Goal: Task Accomplishment & Management: Complete application form

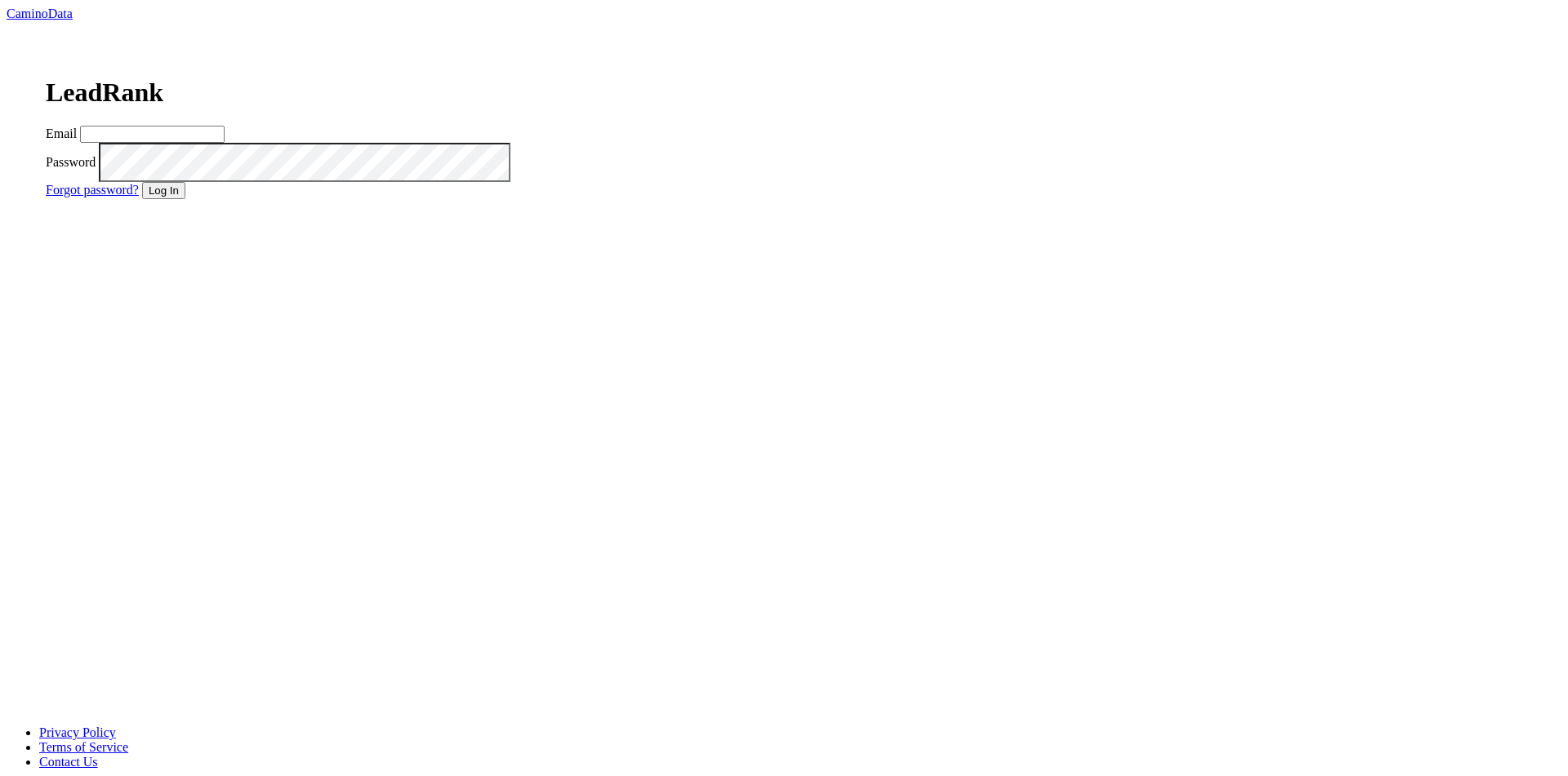
click at [225, 143] on input "Email" at bounding box center [152, 134] width 145 height 17
type input "matt@dumol.com"
click at [575, 238] on div "LeadRank Email matt@dumol.com Password Forgot password? Log In" at bounding box center [290, 129] width 568 height 217
click at [185, 199] on button "Log In" at bounding box center [163, 190] width 43 height 17
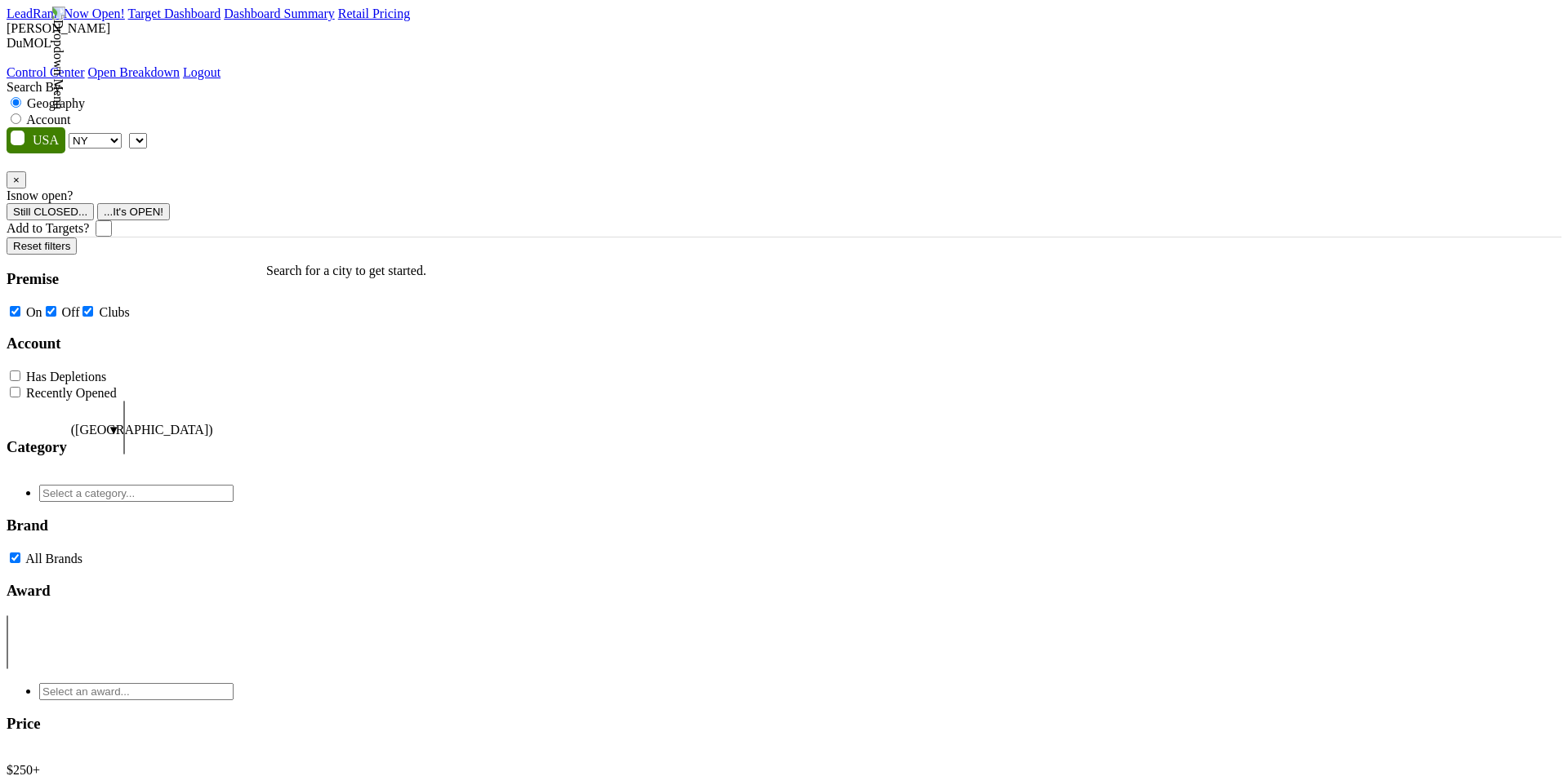
select select "NY"
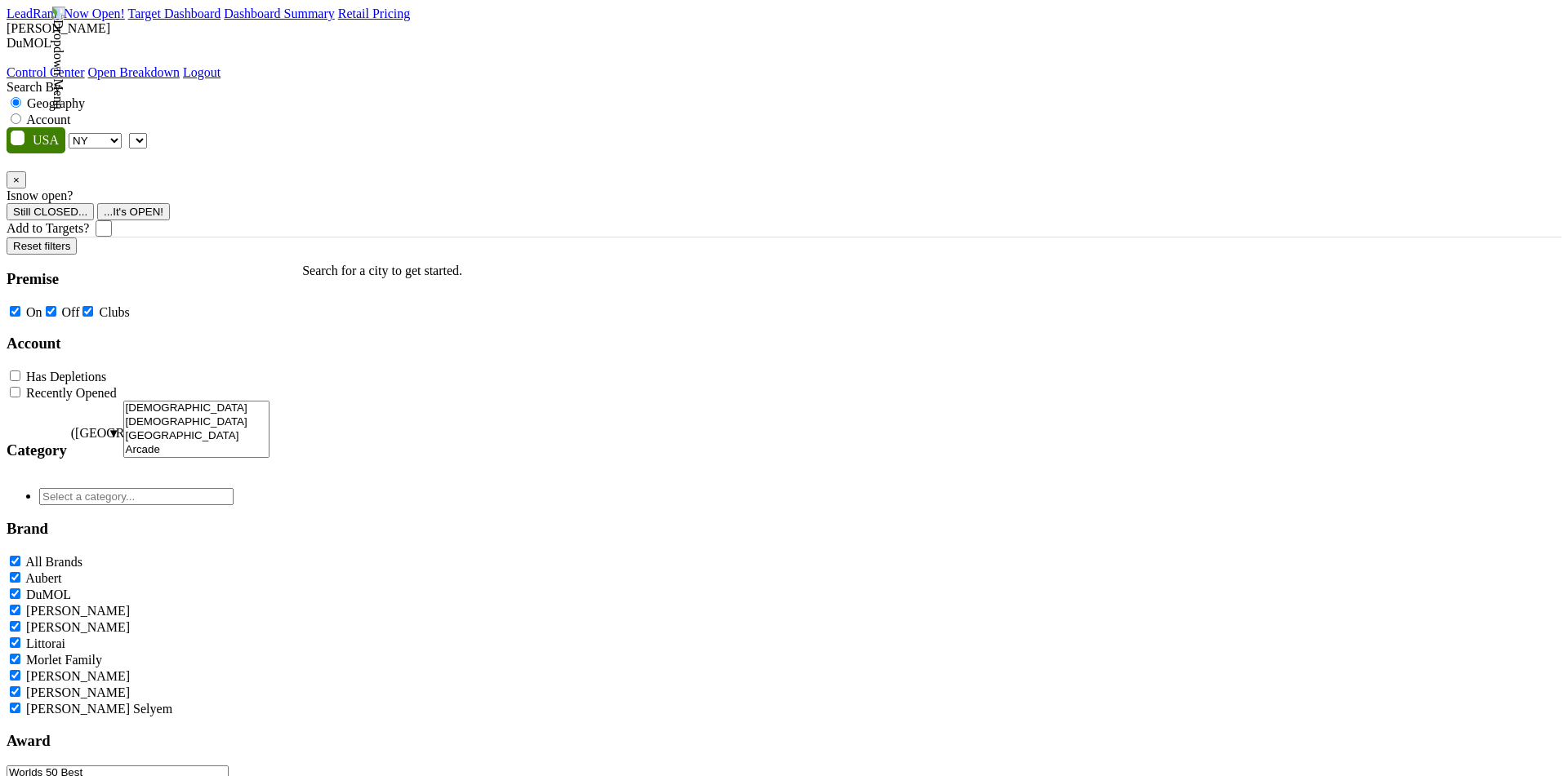
click at [147, 133] on span at bounding box center [147, 139] width 0 height 14
click at [71, 113] on label "Account" at bounding box center [48, 119] width 44 height 14
click at [21, 114] on input "Account" at bounding box center [17, 119] width 11 height 11
radio input "true"
type input "ggg"
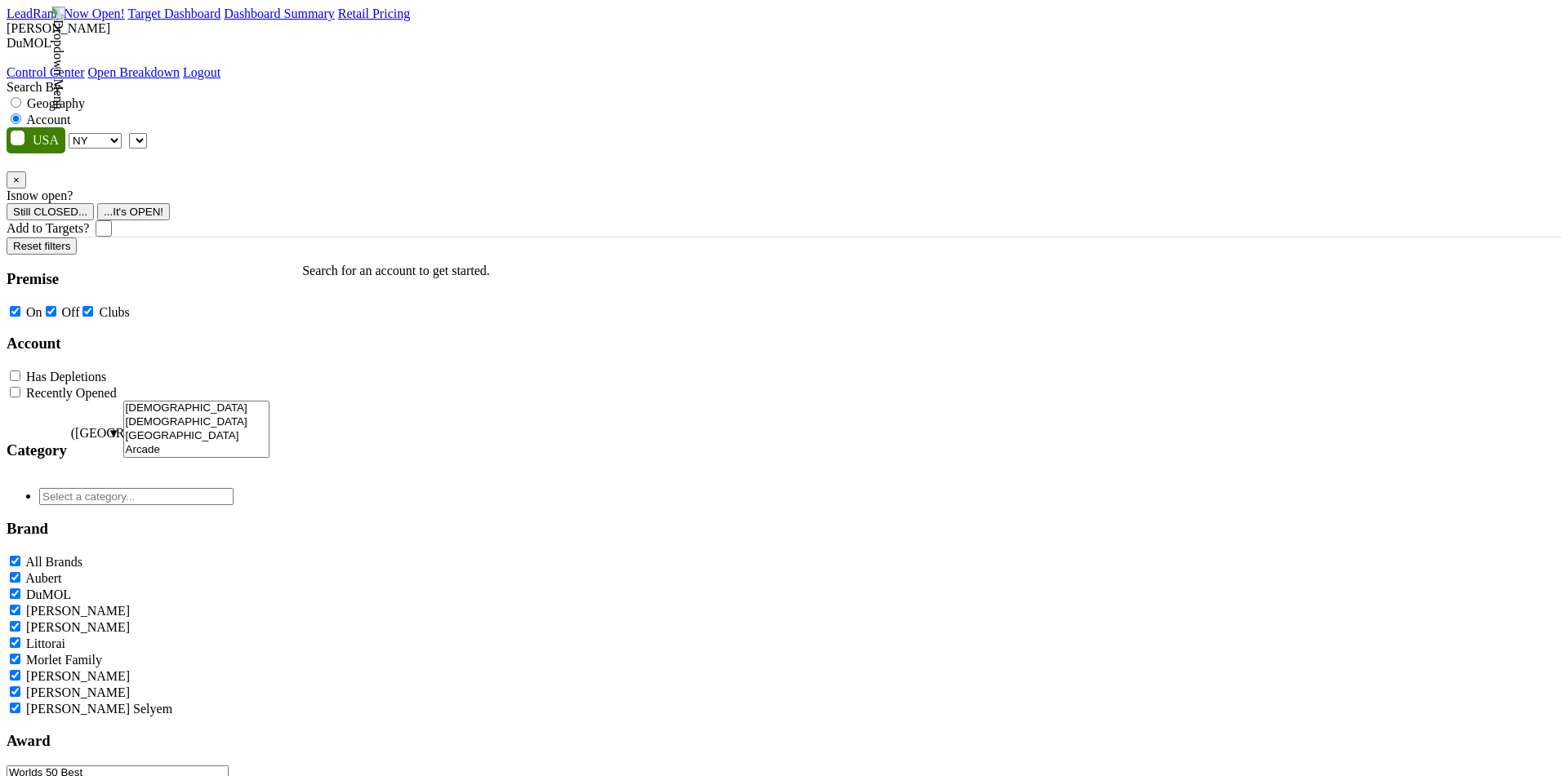
click at [707, 127] on div "AK AL AR AZ CA CO CT DC DE FL GA HI IA ID IL IN KS KY LA MA MD ME MI MN MO MS M…" at bounding box center [784, 182] width 1554 height 109
click at [147, 133] on span at bounding box center [147, 139] width 0 height 14
drag, startPoint x: 365, startPoint y: 168, endPoint x: 183, endPoint y: 167, distance: 182.0
click at [205, 167] on li "Please enter 3 or more characters" at bounding box center [291, 161] width 173 height 15
drag, startPoint x: 183, startPoint y: 167, endPoint x: 371, endPoint y: 167, distance: 188.0
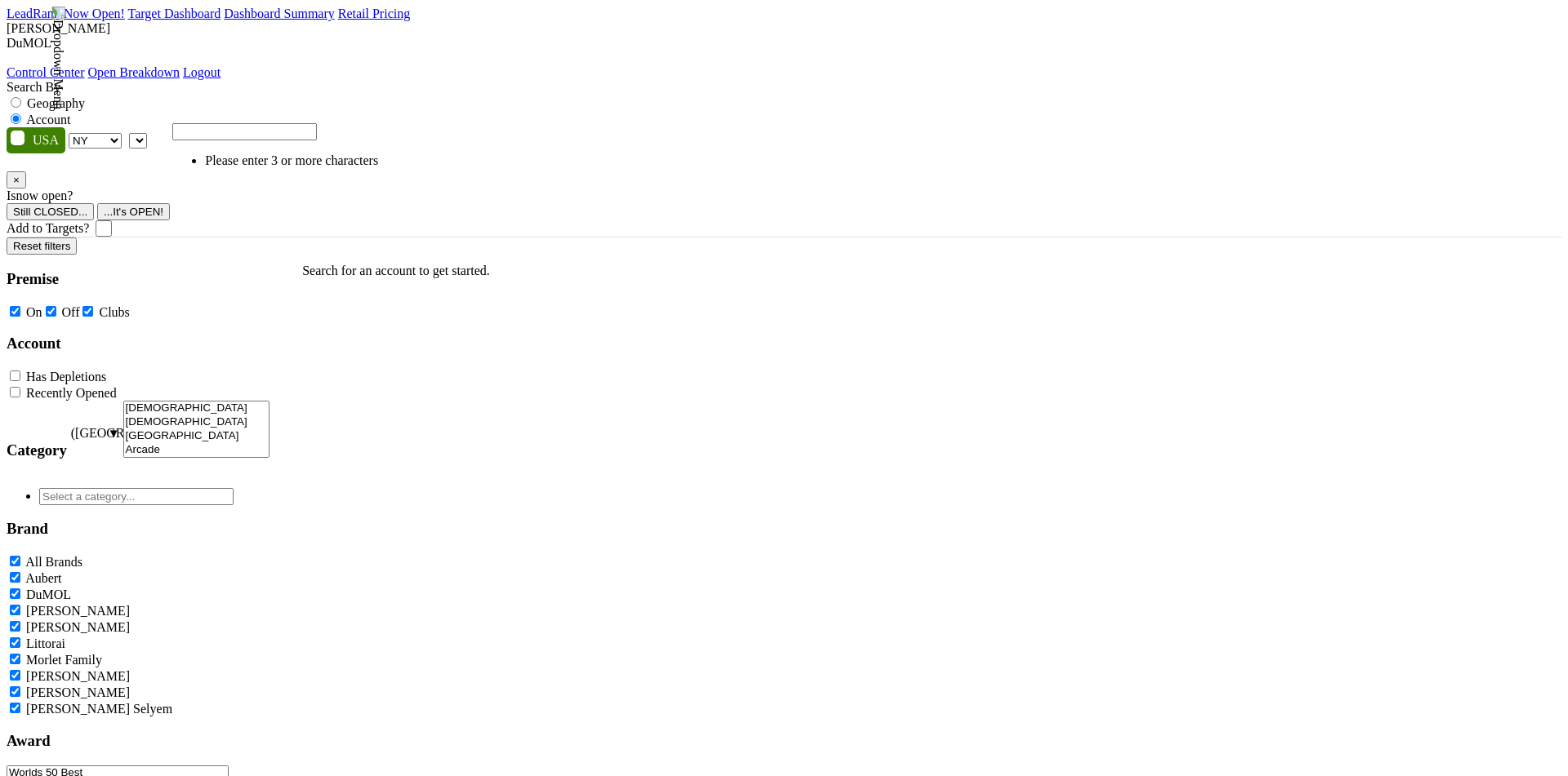
click at [372, 167] on li "Please enter 3 or more characters" at bounding box center [291, 161] width 173 height 15
click at [670, 56] on nav "LeadRank Now Open! Target Dashboard Dashboard Summary Retail Pricing Loading...…" at bounding box center [784, 43] width 1554 height 73
click at [635, 137] on div "Search By Geography Account AK AL AR AZ CA CO CT DC DE FL GA HI IA ID IL IN KS …" at bounding box center [784, 158] width 1554 height 157
click at [147, 133] on span at bounding box center [147, 139] width 0 height 14
click at [465, 261] on ul "Search for an account to get started." at bounding box center [380, 510] width 220 height 519
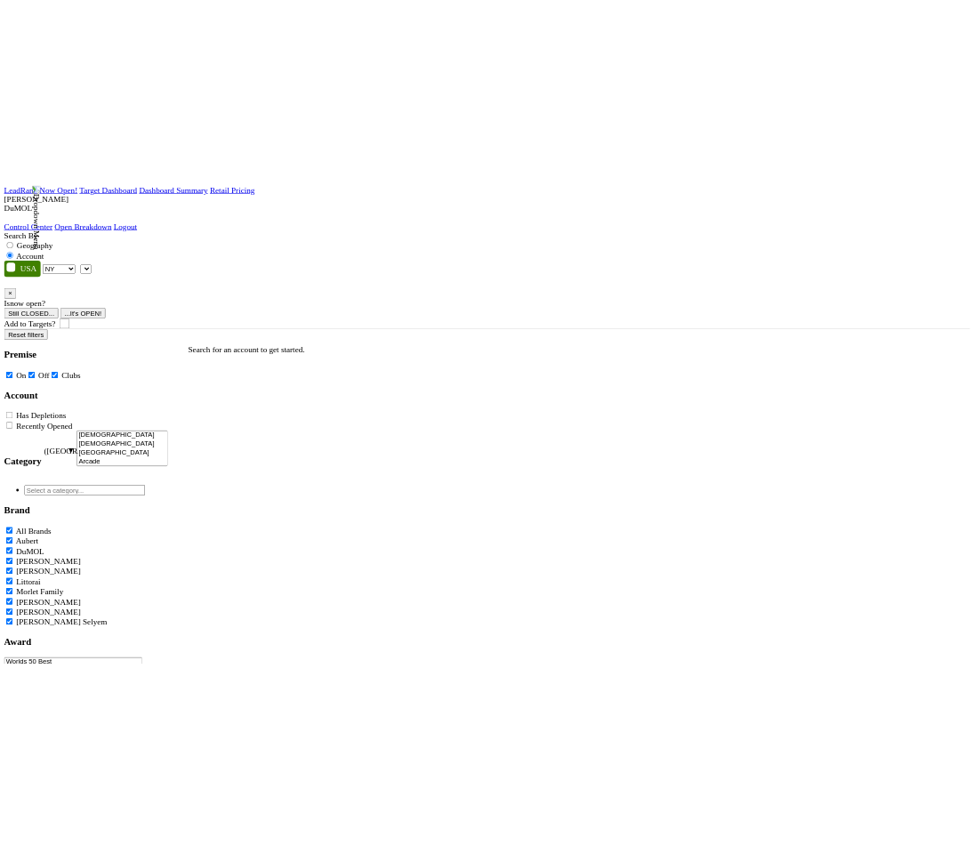
scroll to position [233, 0]
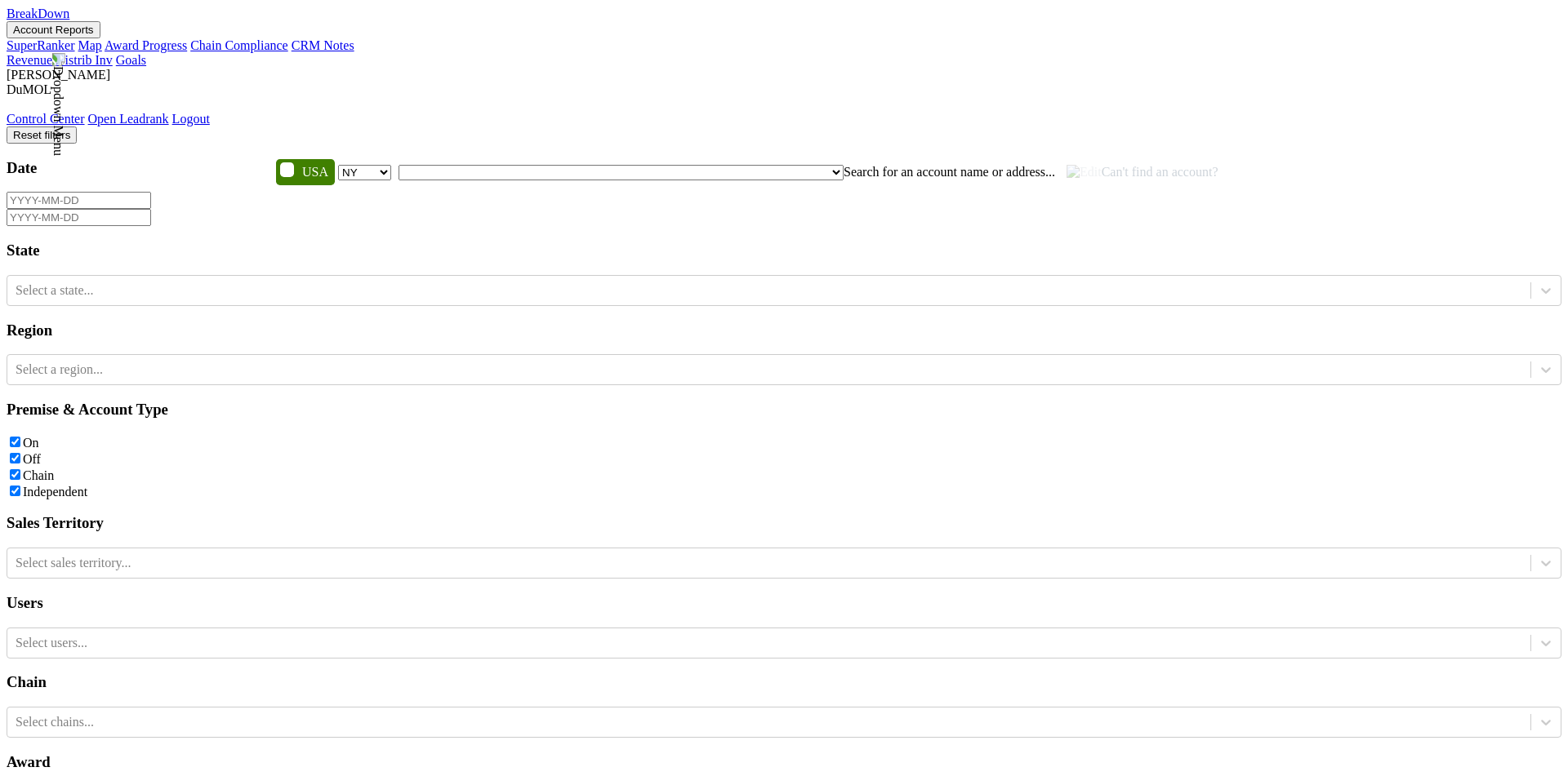
select select "NY"
click at [1066, 165] on span "Can't find an account?" at bounding box center [1142, 172] width 152 height 14
drag, startPoint x: 593, startPoint y: 671, endPoint x: 742, endPoint y: 670, distance: 149.0
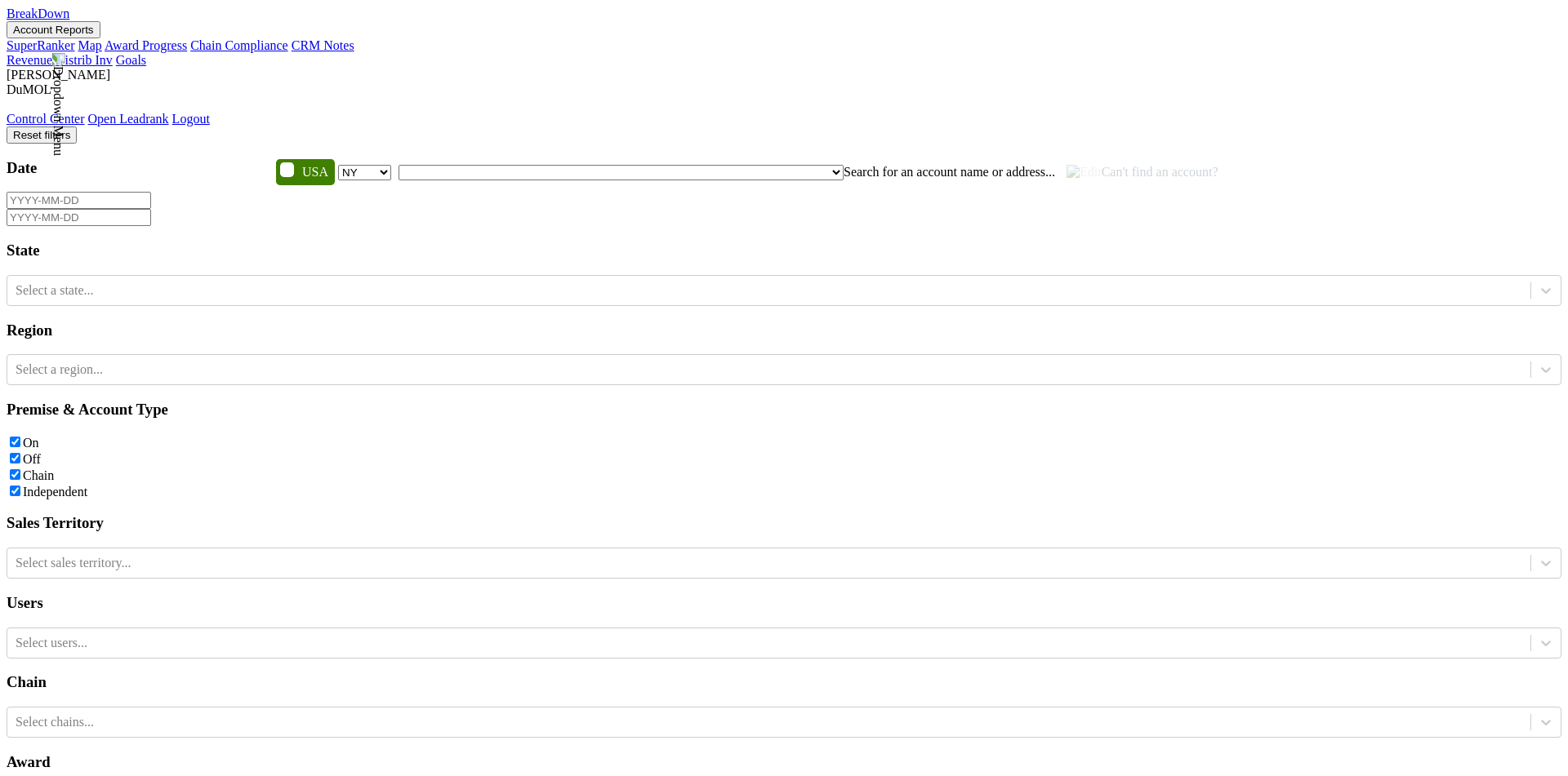
click at [843, 165] on span "Search for an account name or address..." at bounding box center [949, 172] width 211 height 14
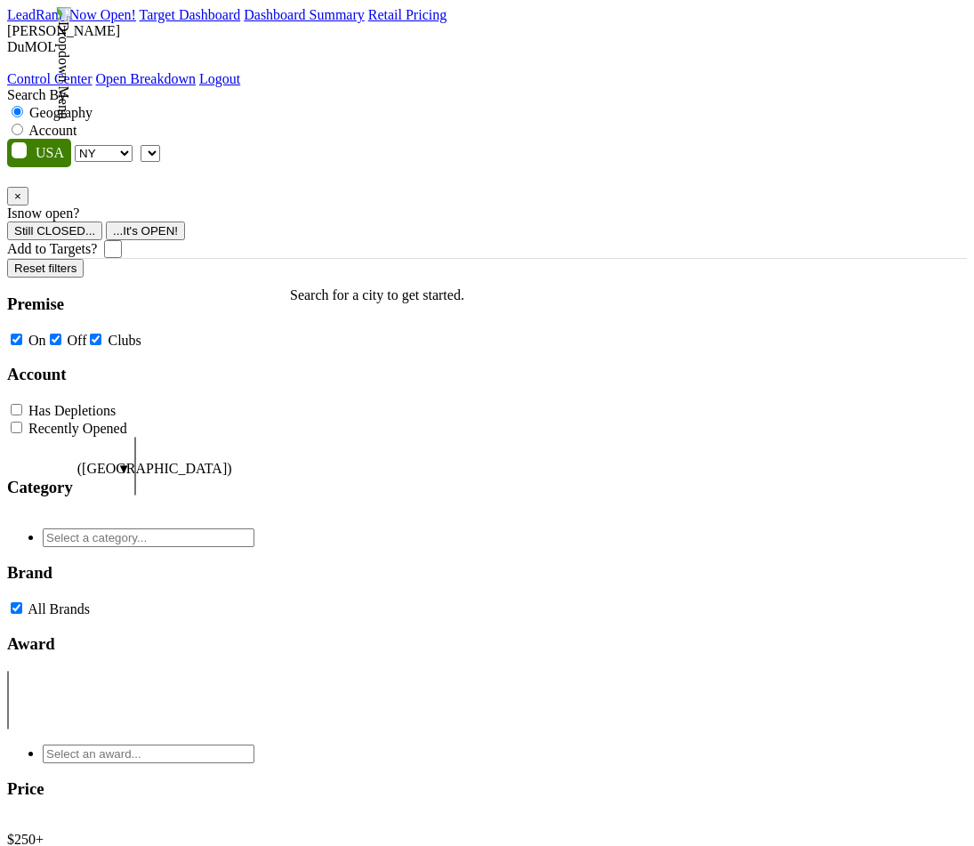
select select "NY"
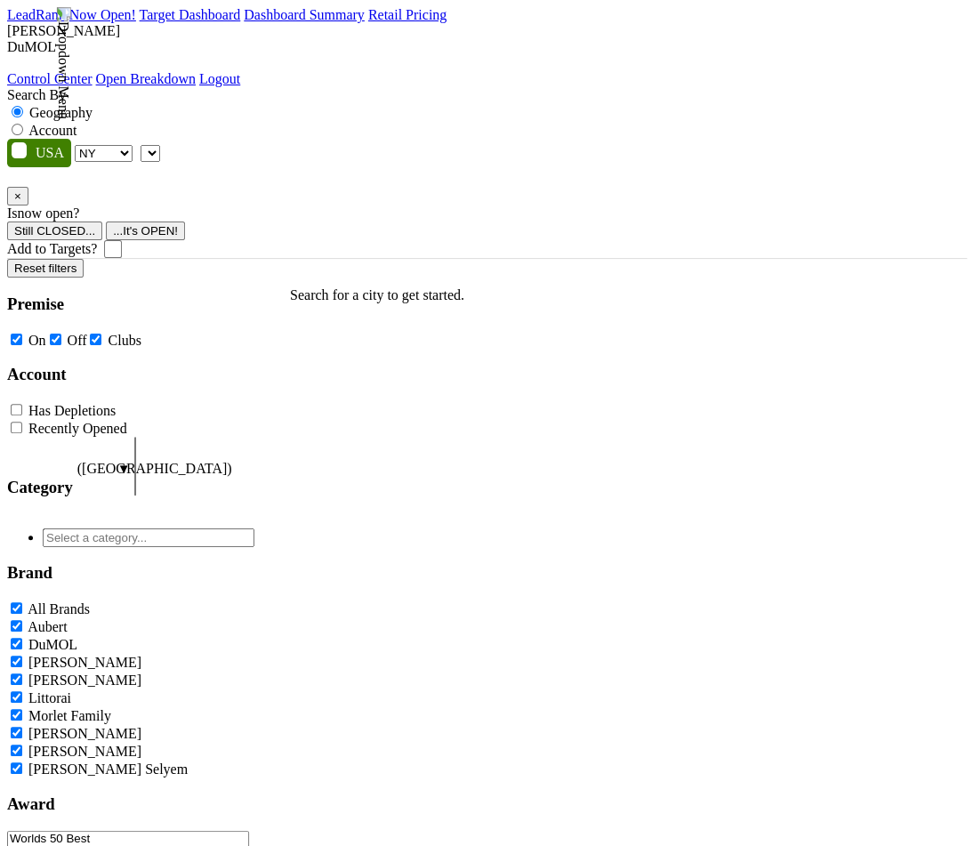
click at [160, 145] on span at bounding box center [160, 152] width 0 height 15
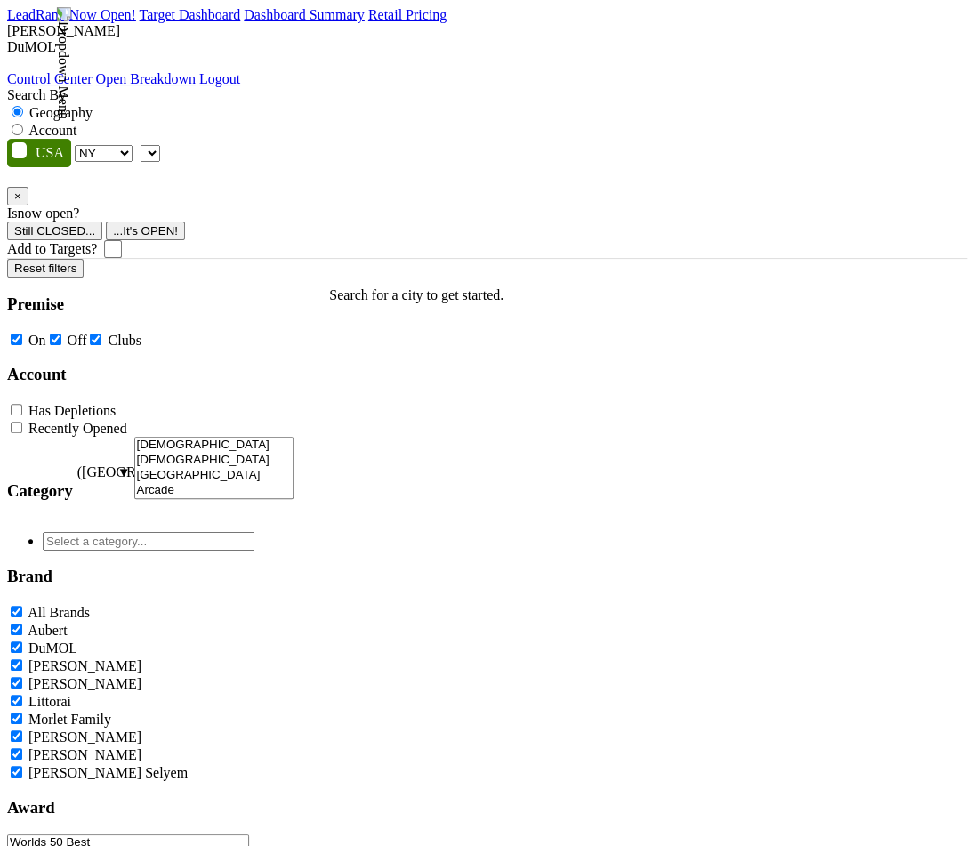
click at [77, 123] on label "Account" at bounding box center [52, 130] width 48 height 15
click at [23, 124] on input "Account" at bounding box center [18, 130] width 12 height 12
radio input "true"
type input "ggg"
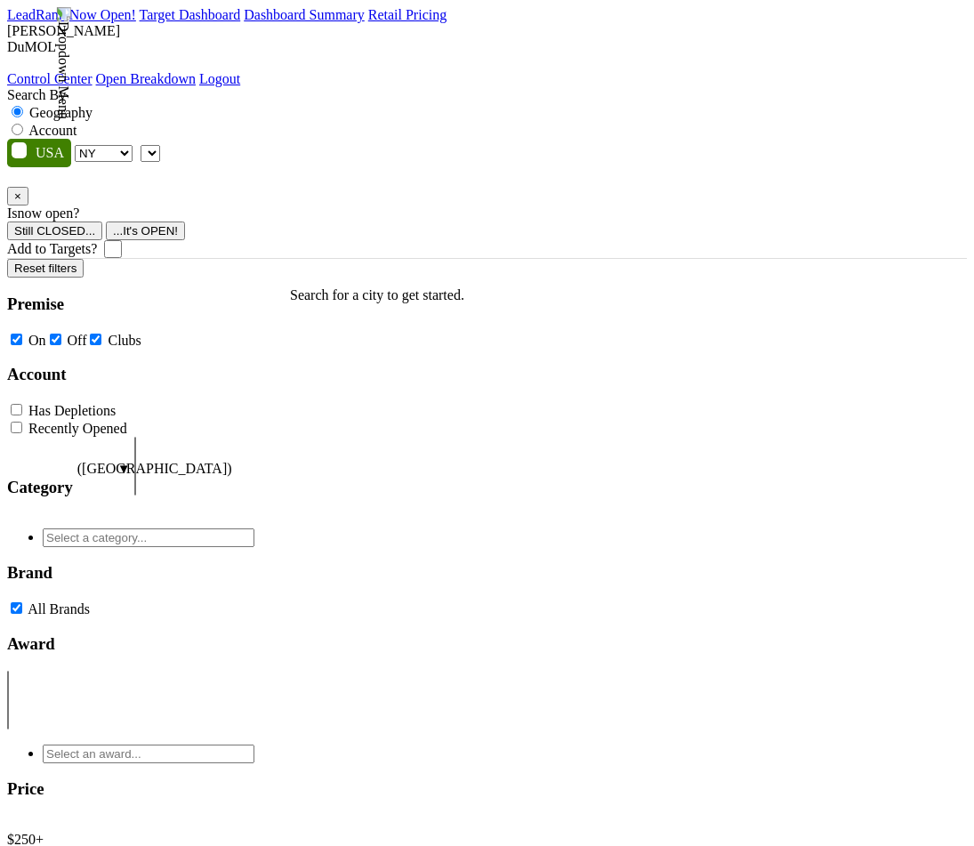
select select "NY"
click at [160, 145] on span at bounding box center [160, 152] width 0 height 15
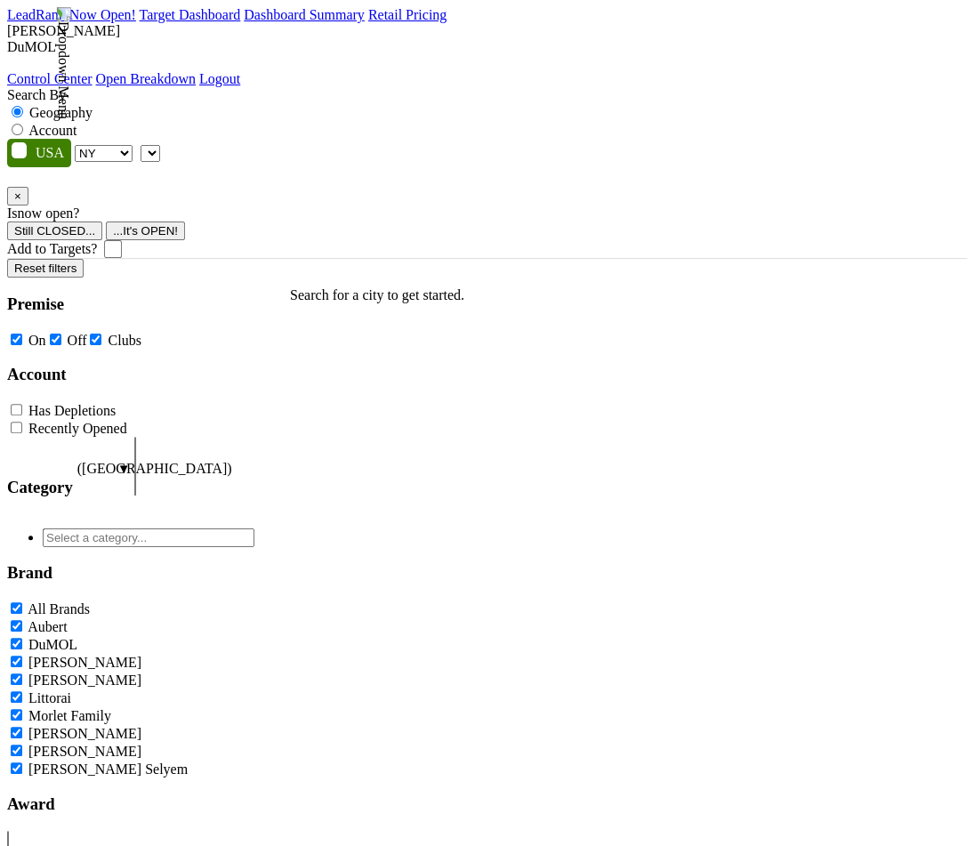
click at [77, 123] on label "Account" at bounding box center [52, 130] width 48 height 15
click at [23, 124] on input "Account" at bounding box center [18, 130] width 12 height 12
radio input "true"
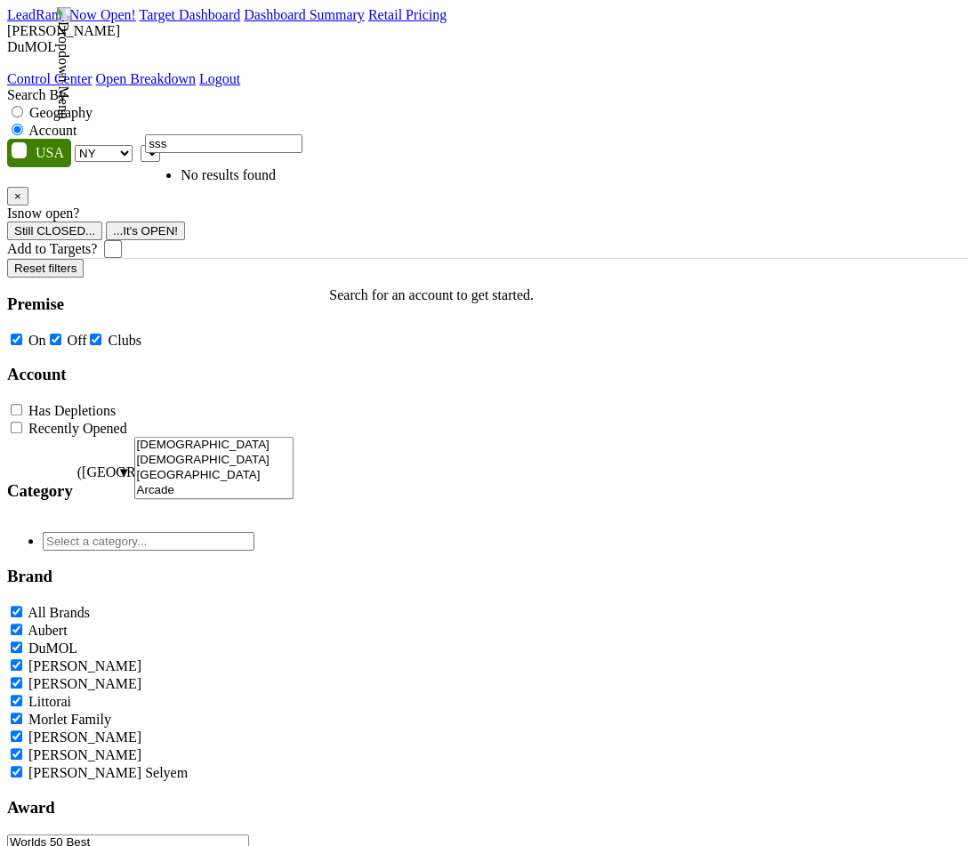
type input "sss"
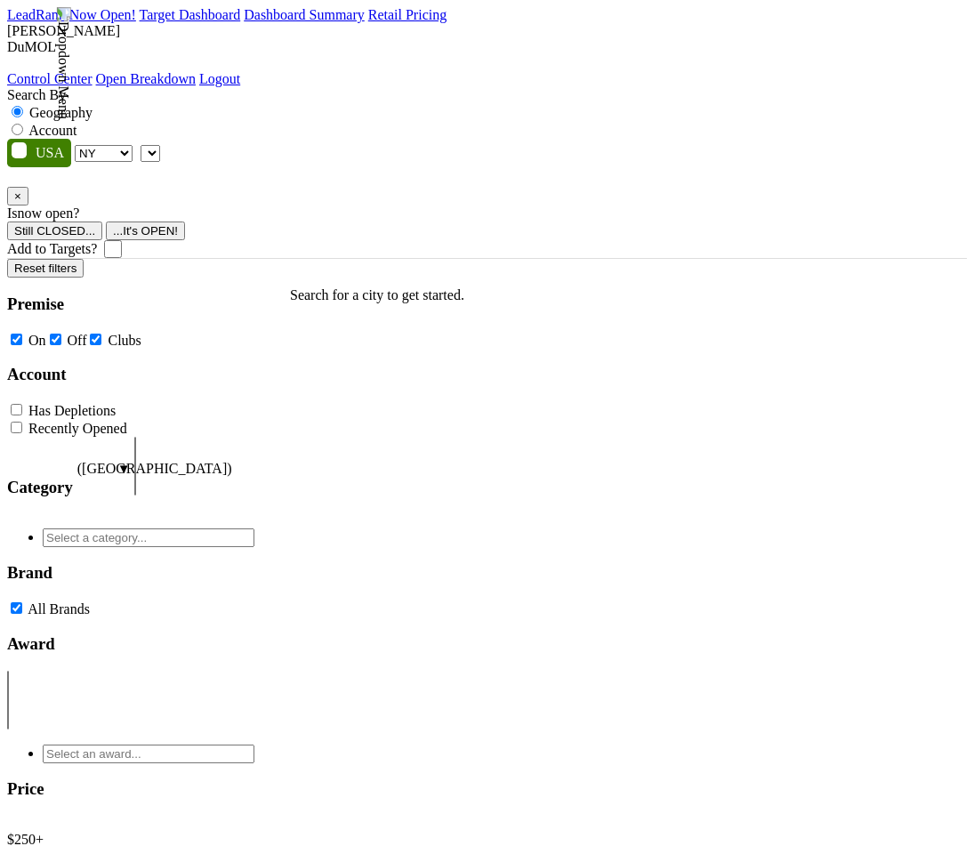
select select "NY"
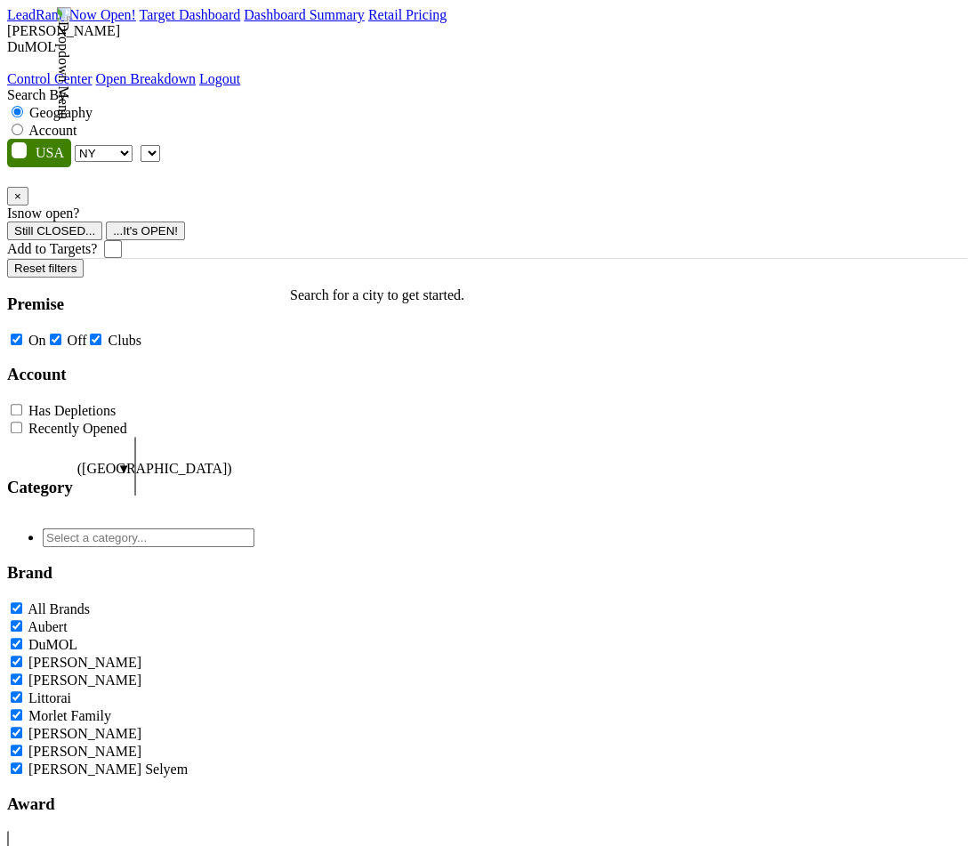
click at [160, 145] on span at bounding box center [160, 152] width 0 height 15
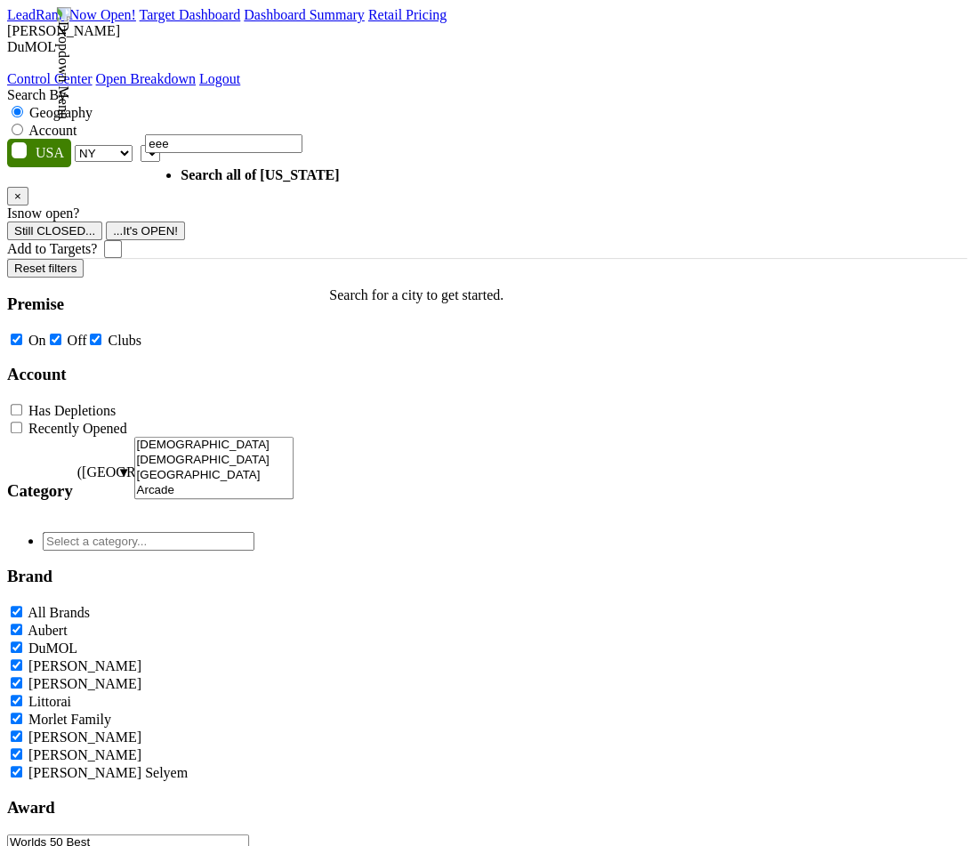
type input "eee"
click at [77, 123] on label "Account" at bounding box center [52, 130] width 48 height 15
click at [23, 124] on input "Account" at bounding box center [18, 130] width 12 height 12
radio input "true"
type input "sss"
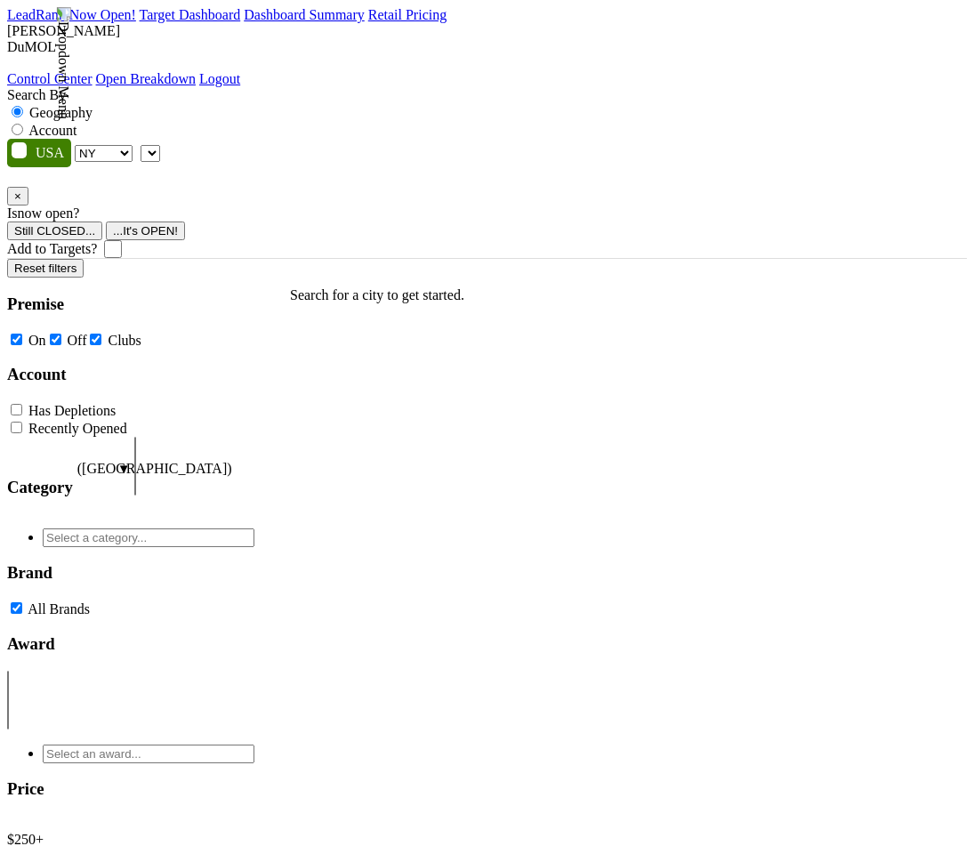
select select "NY"
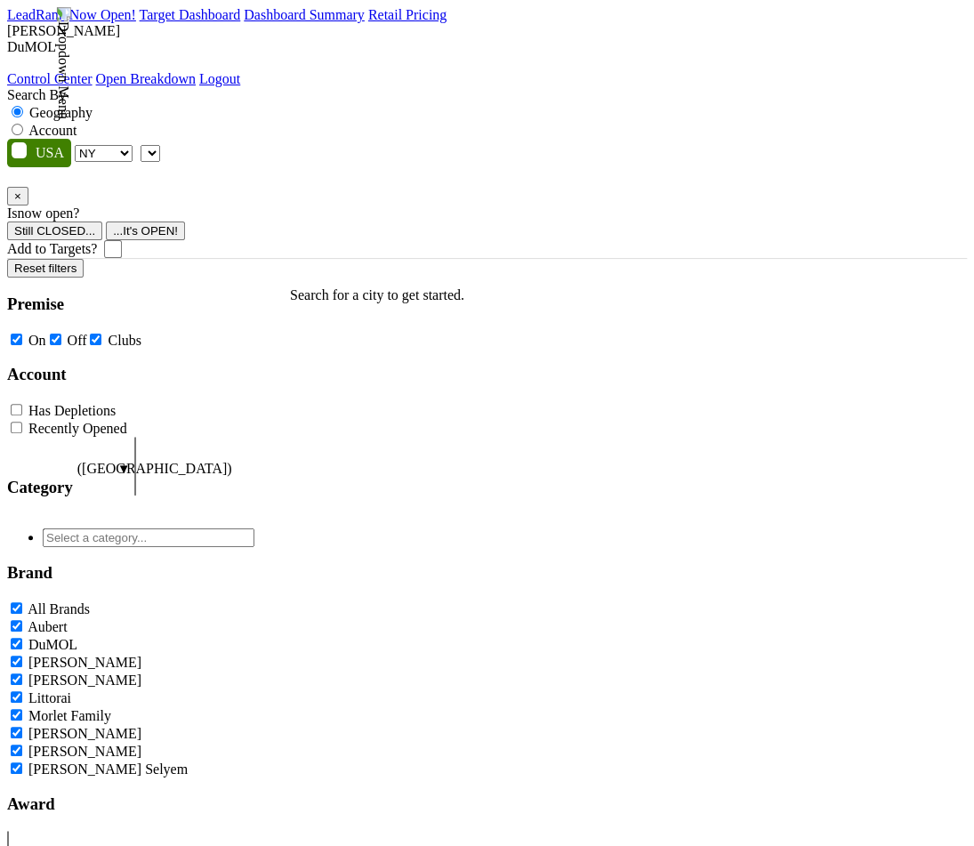
click at [77, 123] on label "Account" at bounding box center [52, 130] width 48 height 15
click at [23, 124] on input "Account" at bounding box center [18, 130] width 12 height 12
radio input "true"
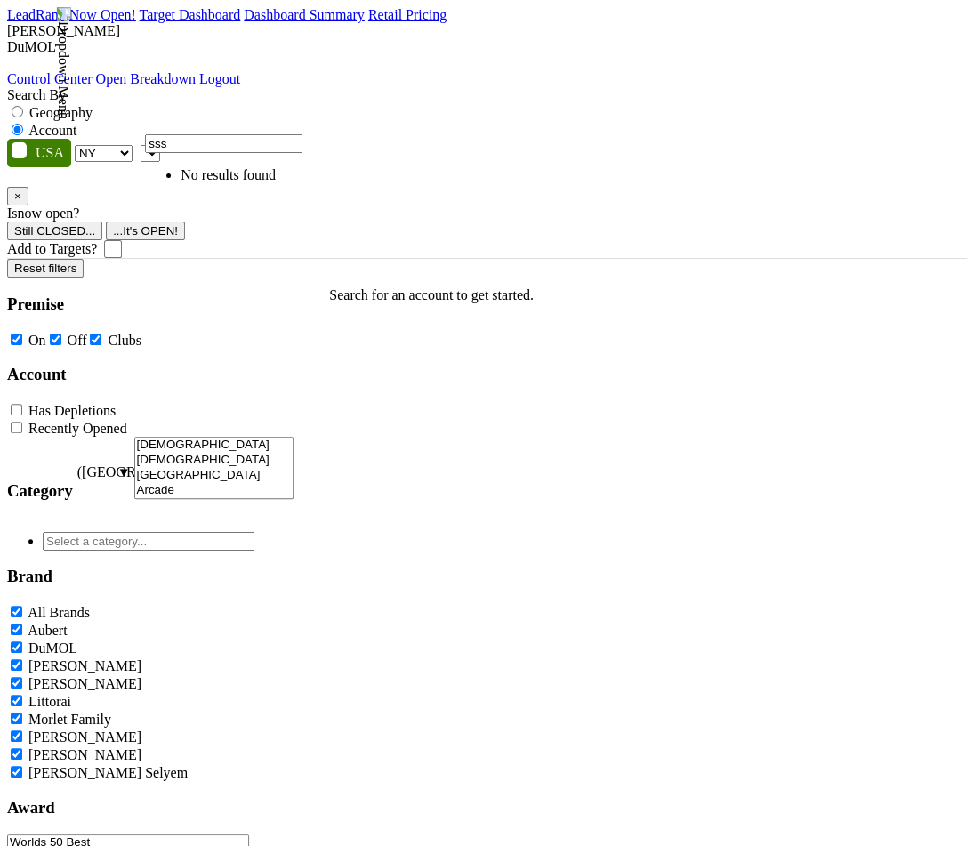
type input "sss"
click at [160, 145] on span at bounding box center [160, 152] width 0 height 15
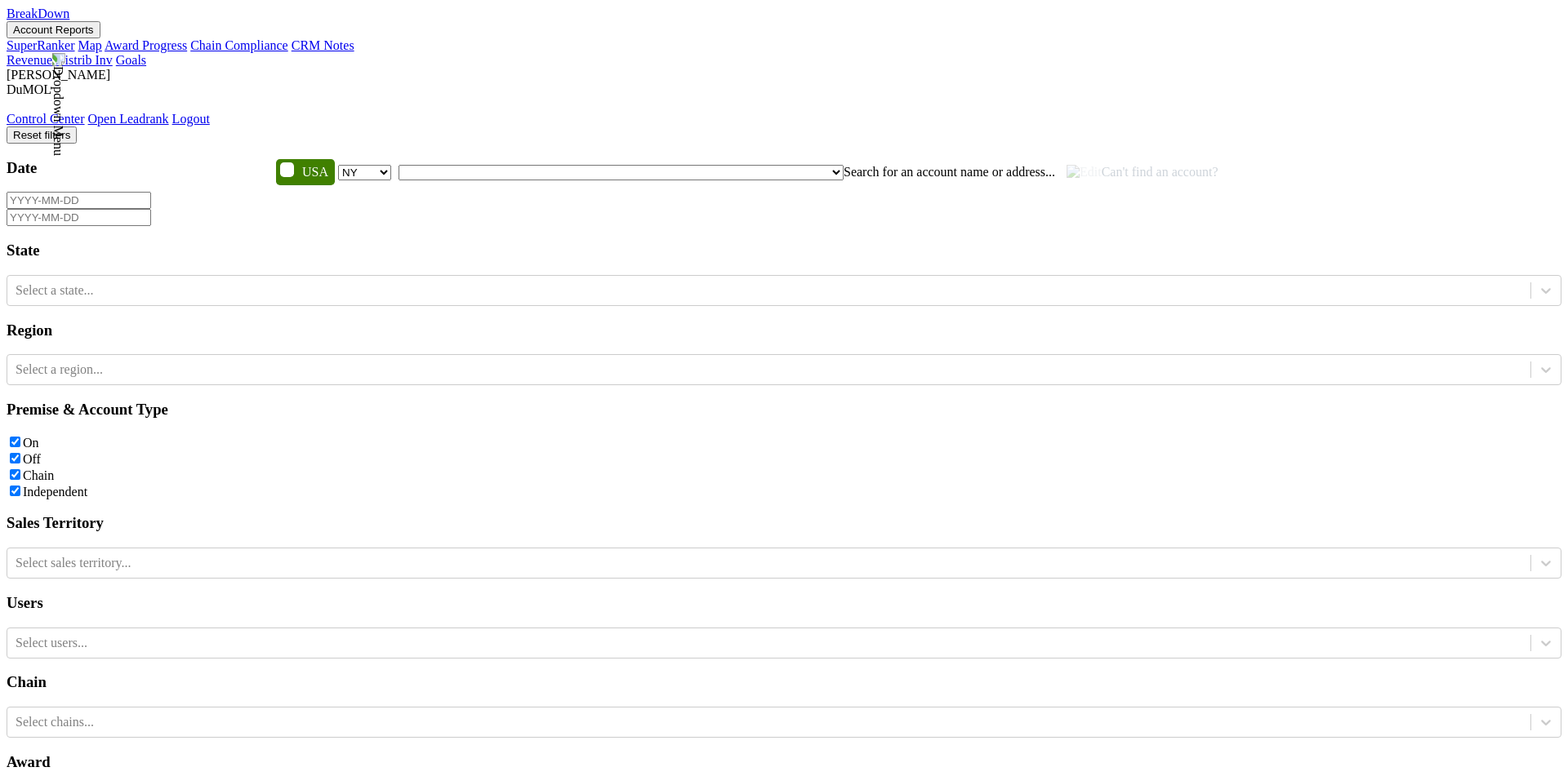
select select "NY"
click at [1066, 165] on span "Can't find an account?" at bounding box center [1142, 172] width 152 height 14
type input "esds"
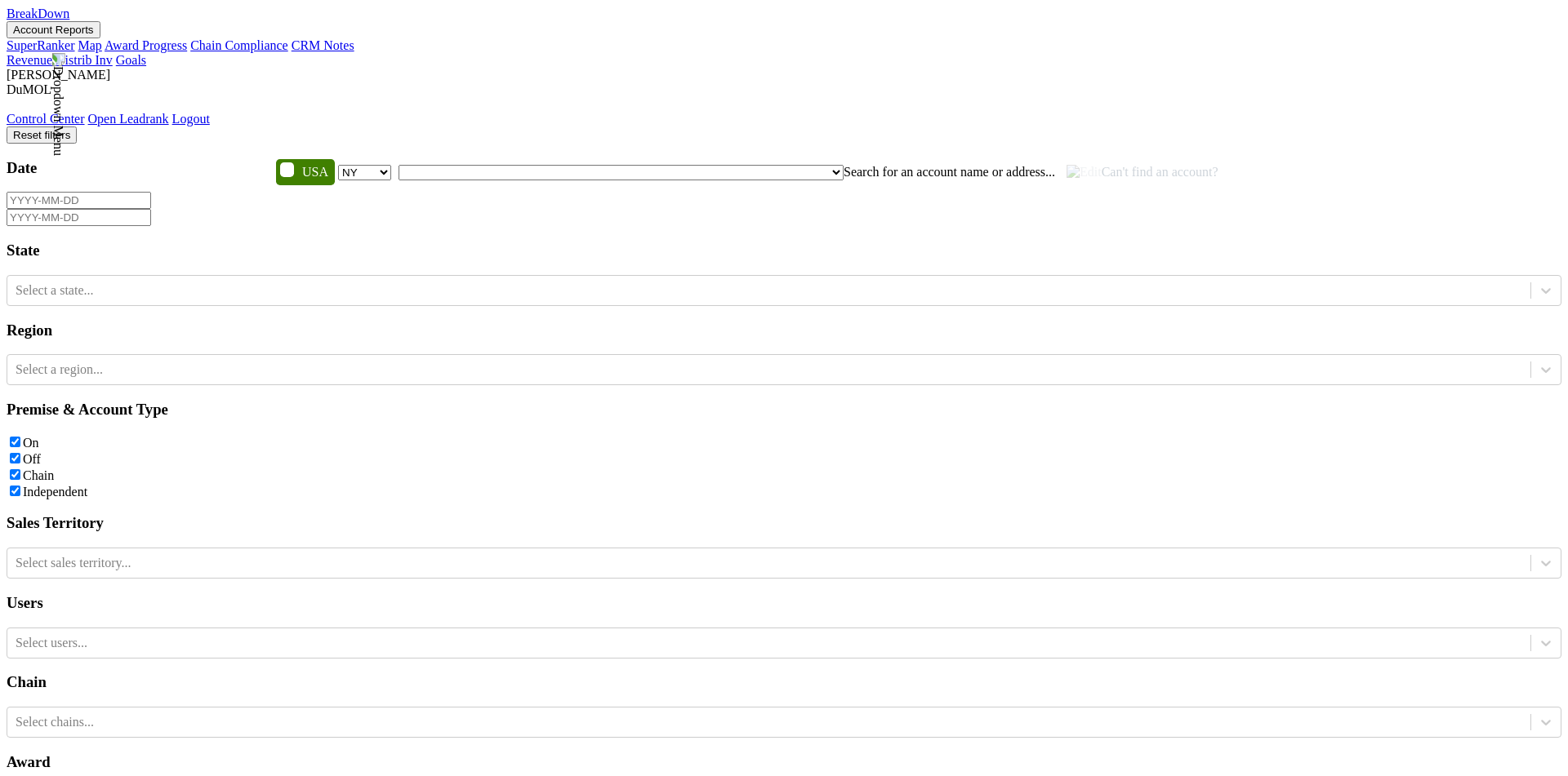
click at [1066, 165] on span "Can't find an account?" at bounding box center [1142, 172] width 152 height 14
type input "send"
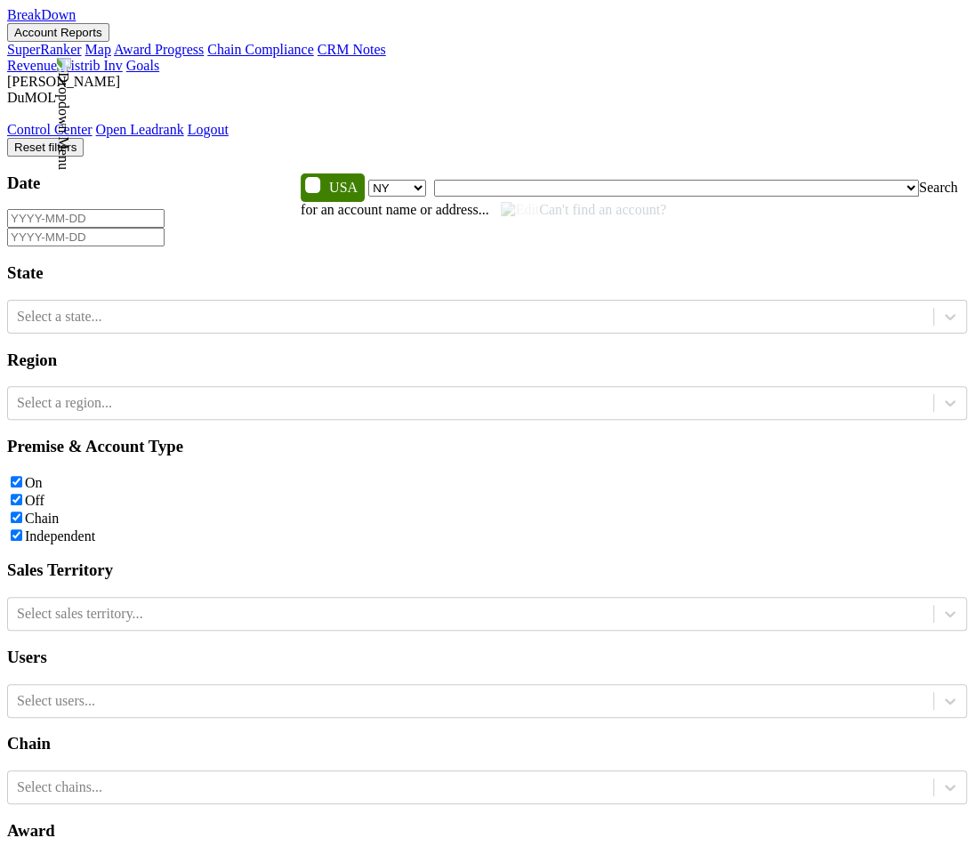
select select "NY"
click at [667, 202] on span "Can't find an account?" at bounding box center [584, 209] width 166 height 15
type input "well"
